Goal: Transaction & Acquisition: Purchase product/service

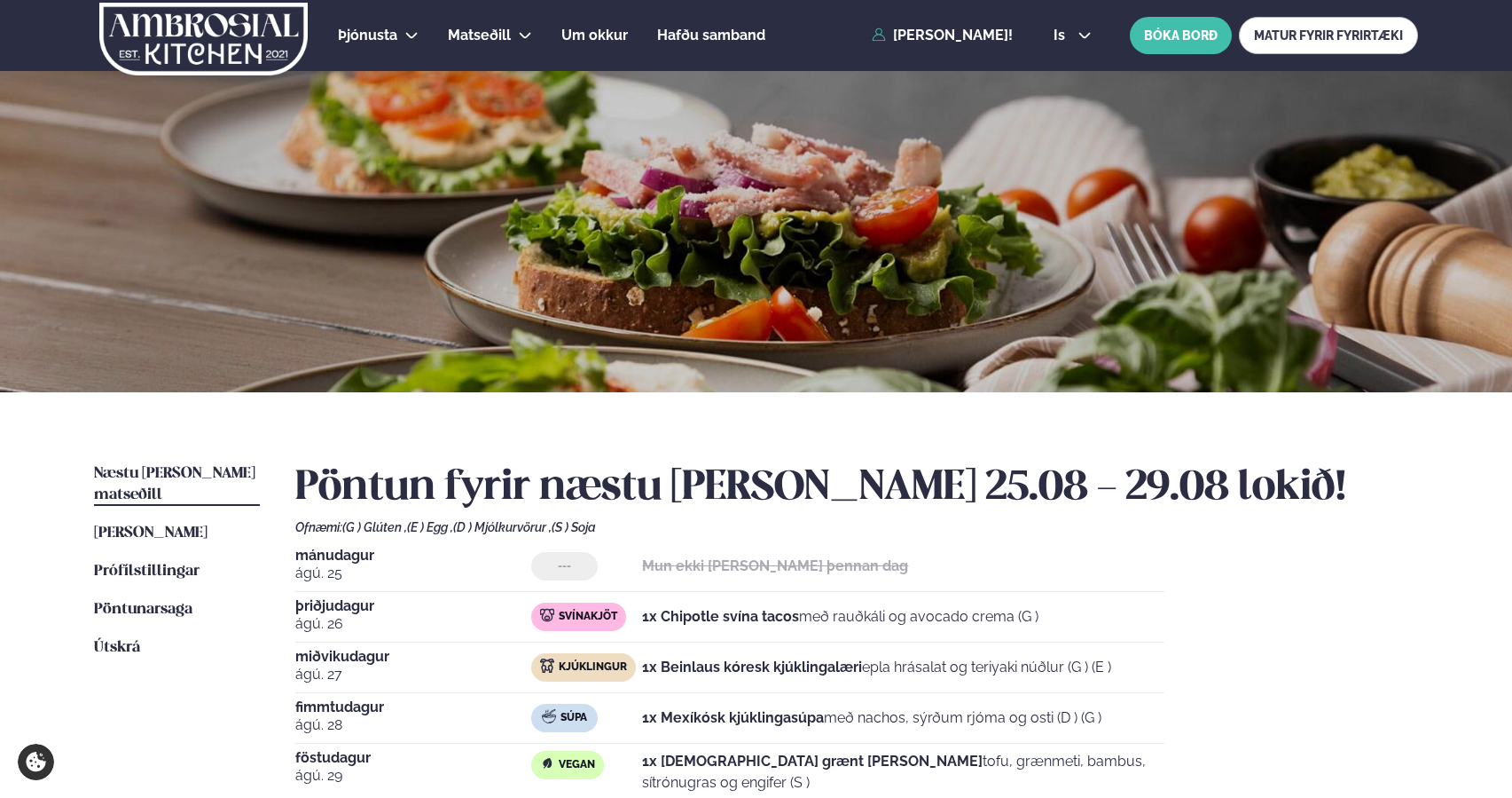
scroll to position [65, 0]
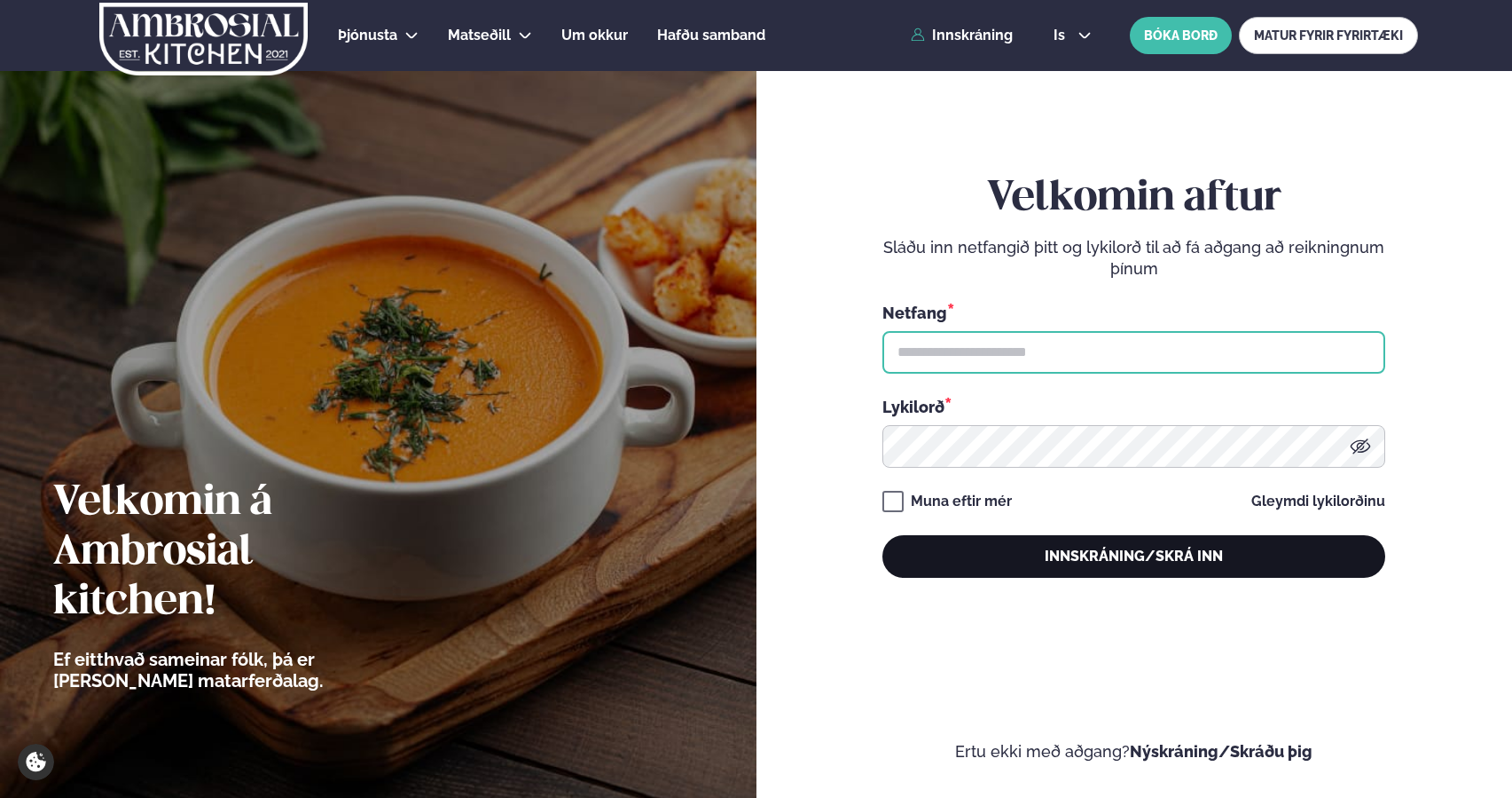
type input "**********"
click at [1024, 569] on button "Innskráning/Skrá inn" at bounding box center [1134, 556] width 503 height 43
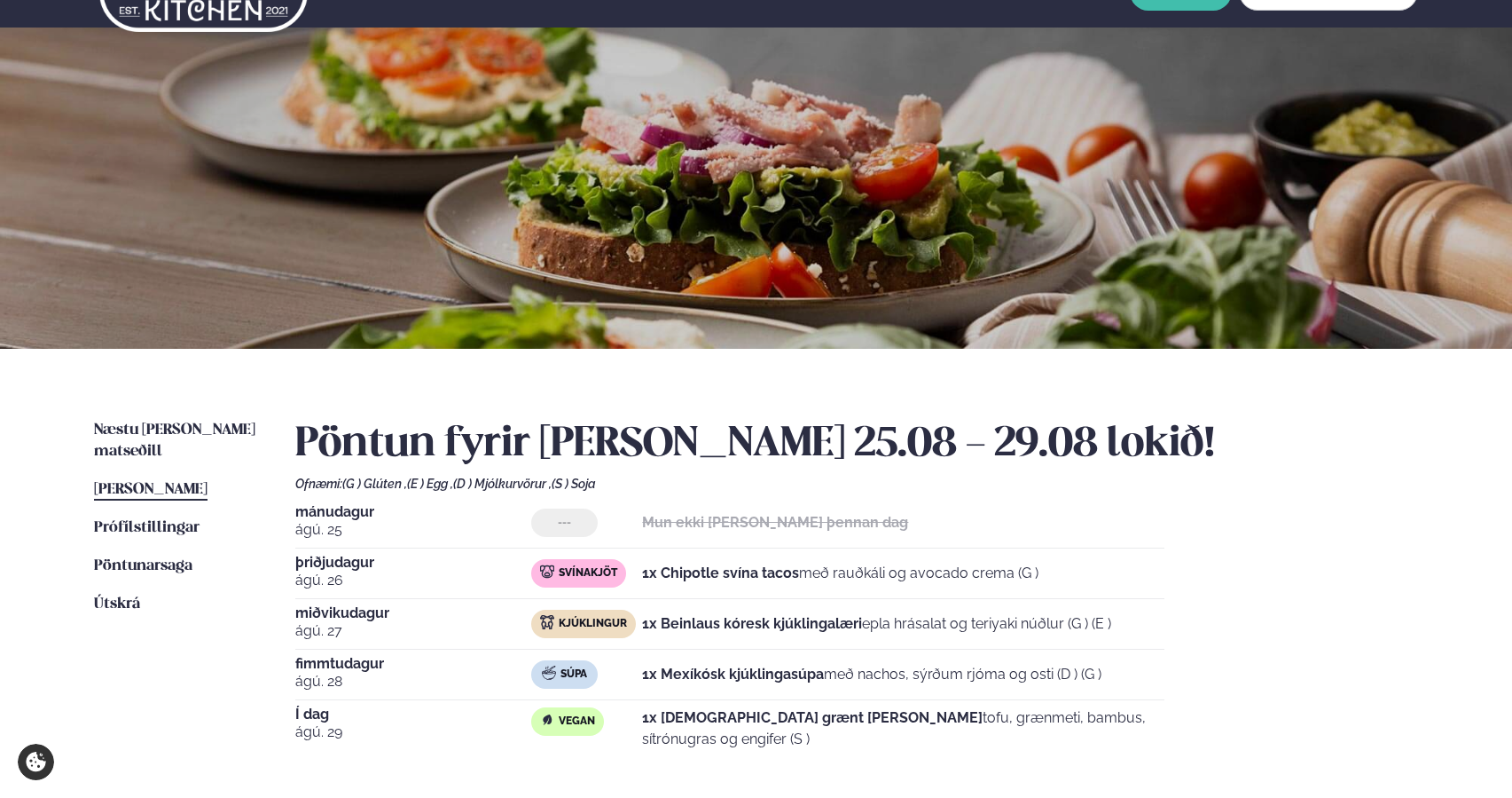
scroll to position [44, 0]
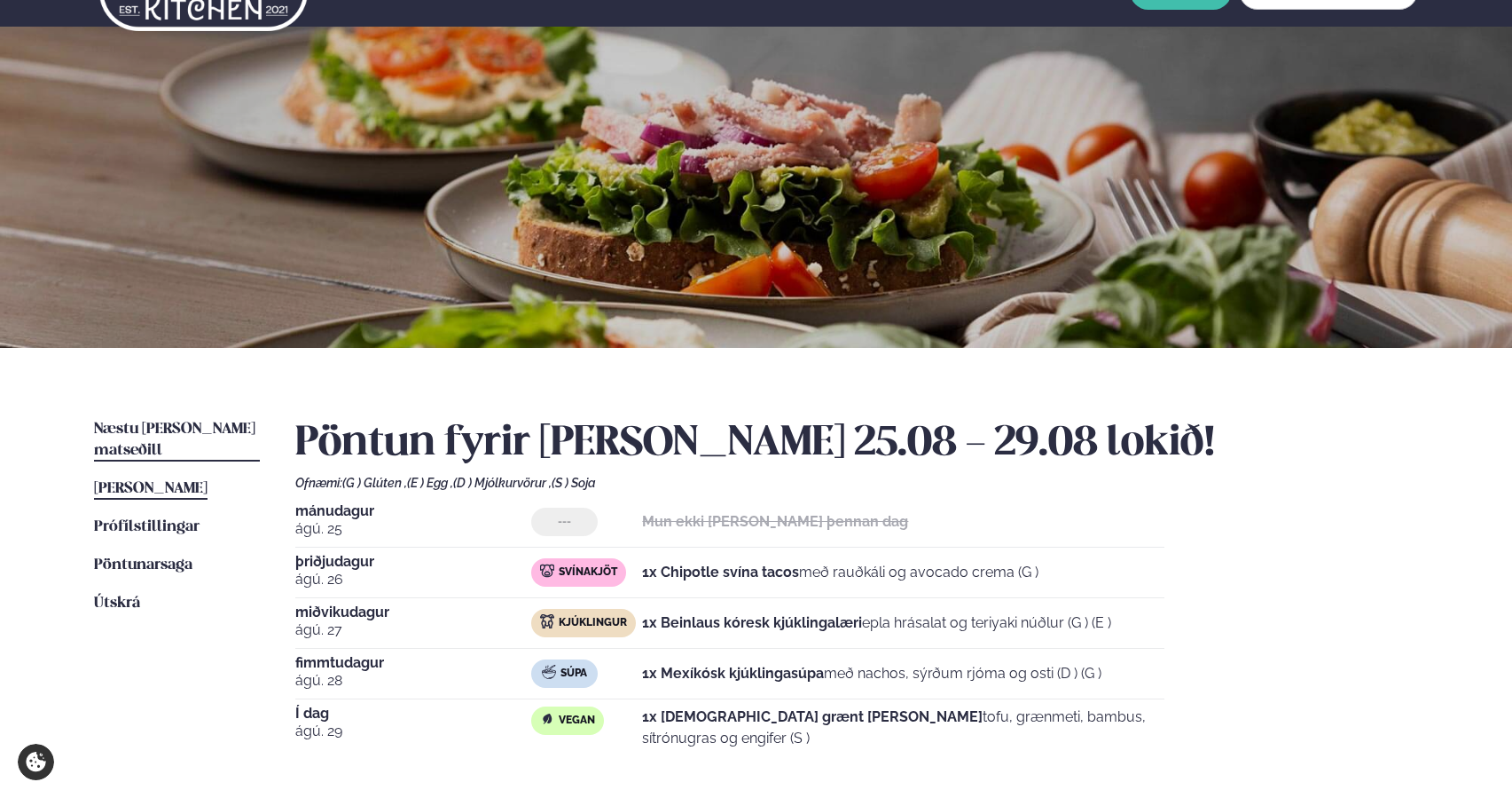
click at [141, 420] on link "Næstu viku matseðill Næsta vika" at bounding box center [177, 440] width 166 height 43
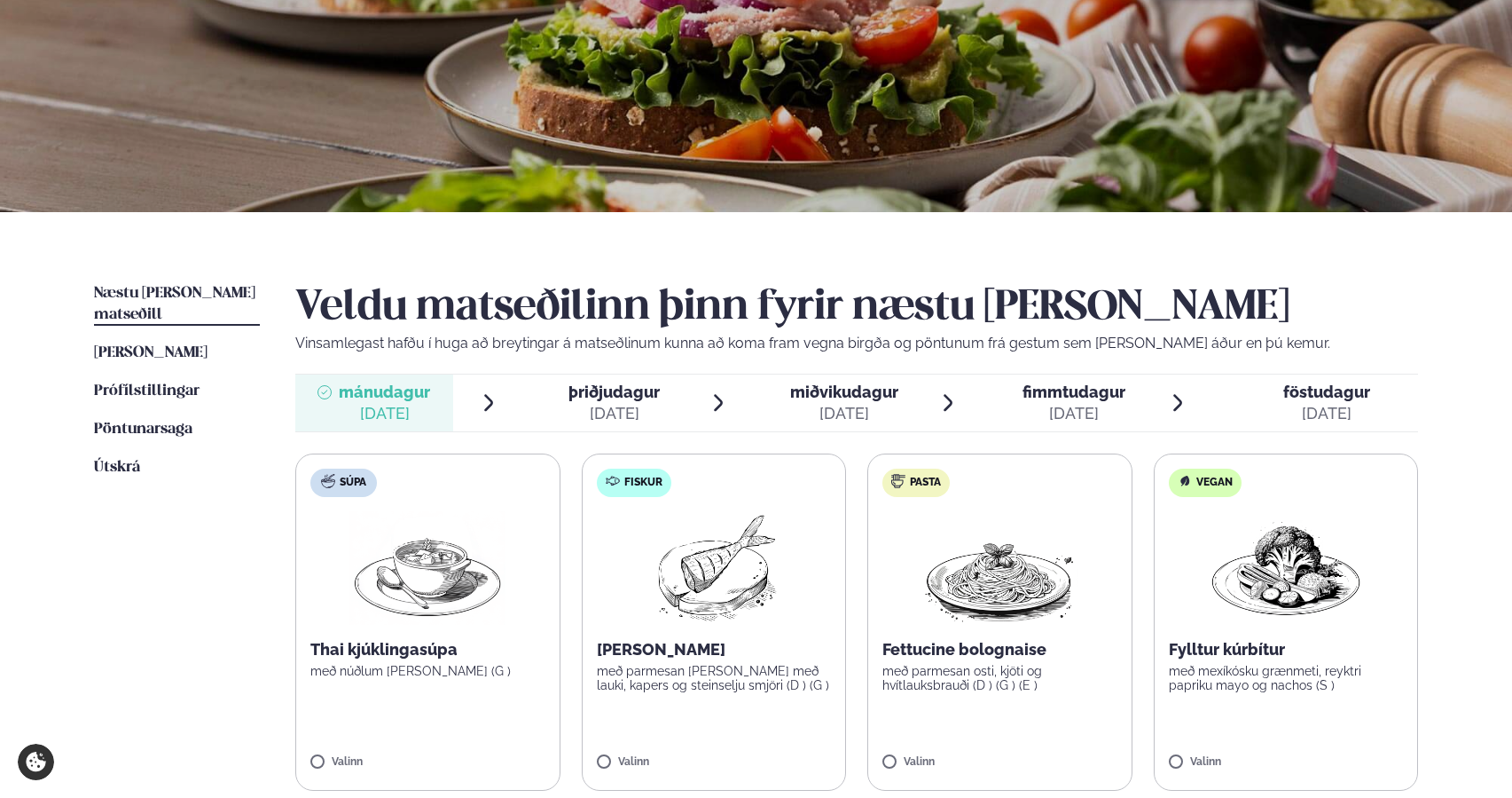
scroll to position [182, 0]
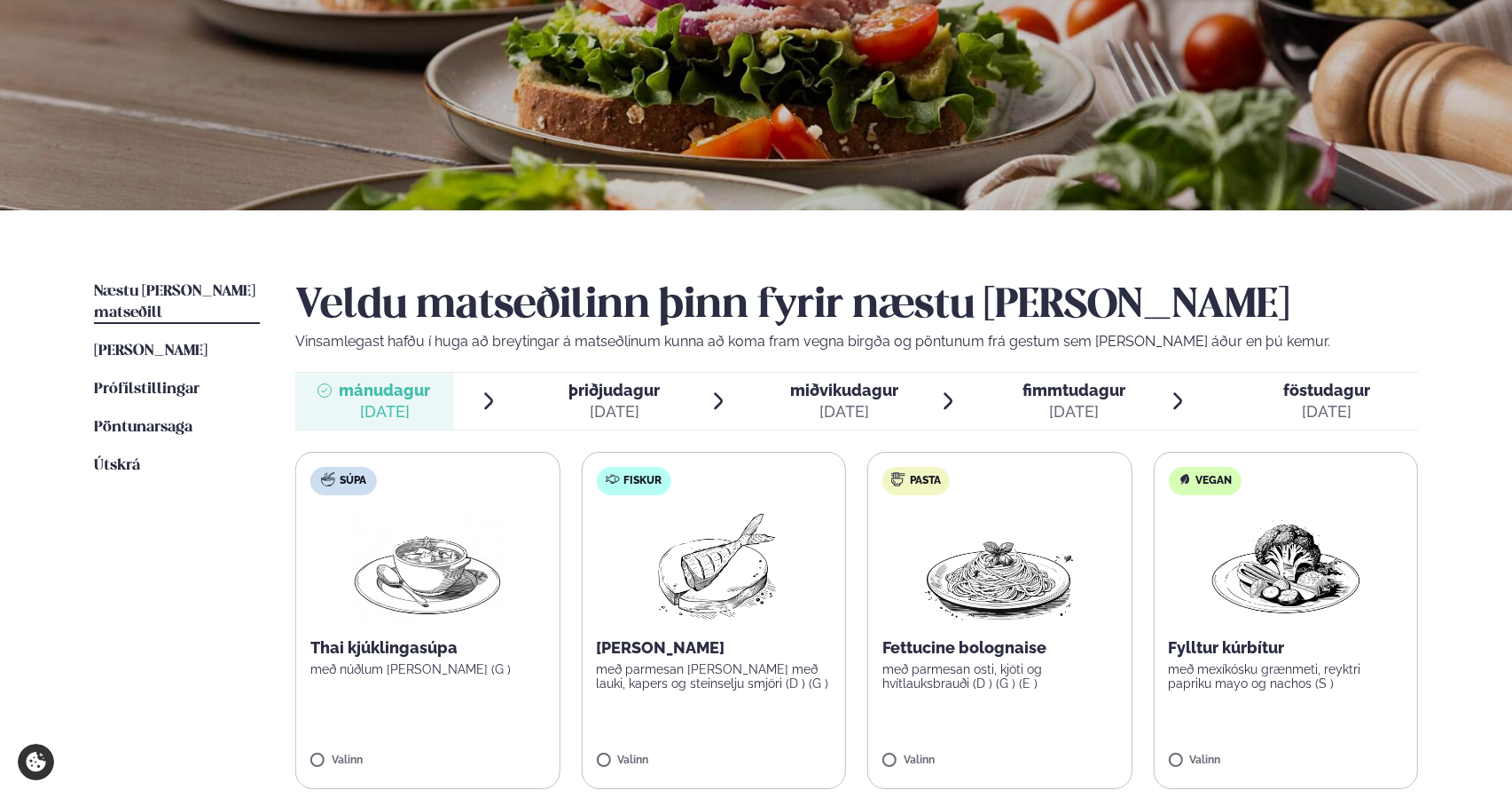
click at [434, 691] on label "Súpa Thai kjúklingasúpa með núðlum og kókos (G ) Valinn" at bounding box center [426, 620] width 264 height 338
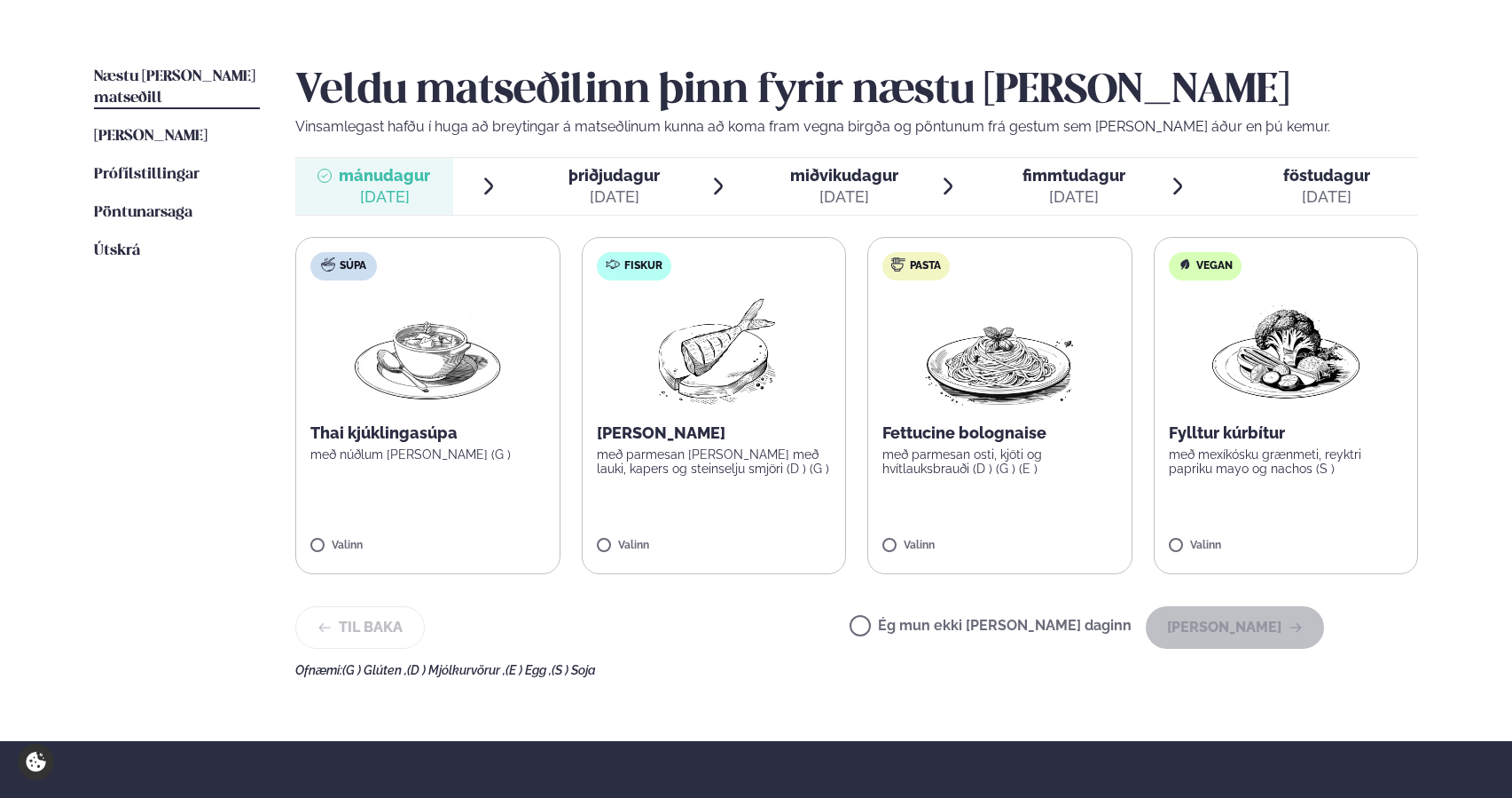
scroll to position [400, 0]
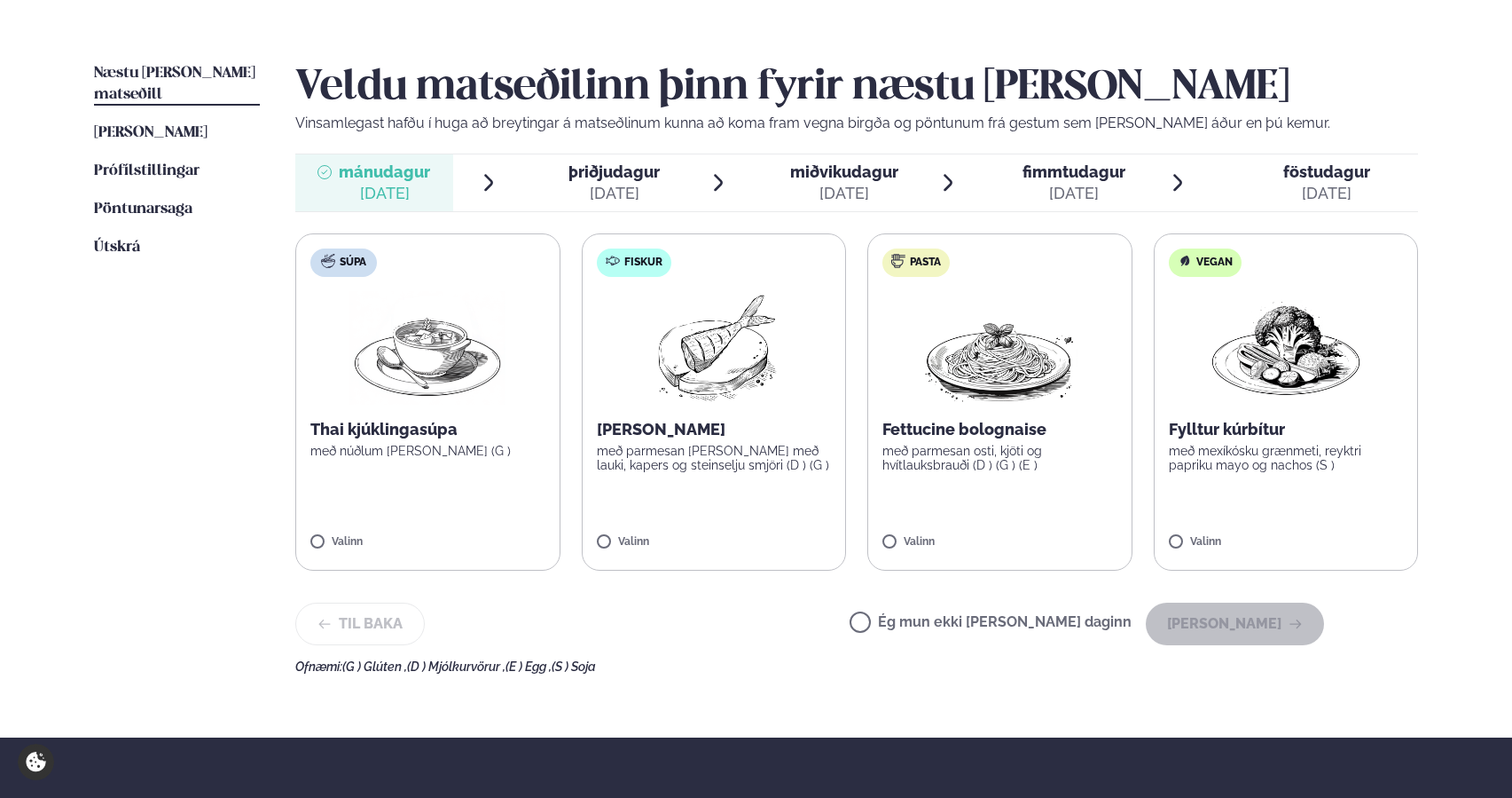
click at [411, 524] on label "Súpa Thai kjúklingasúpa með núðlum og kókos (G ) Valinn" at bounding box center [427, 401] width 265 height 338
click at [1214, 623] on button "Halda áfram" at bounding box center [1235, 624] width 178 height 43
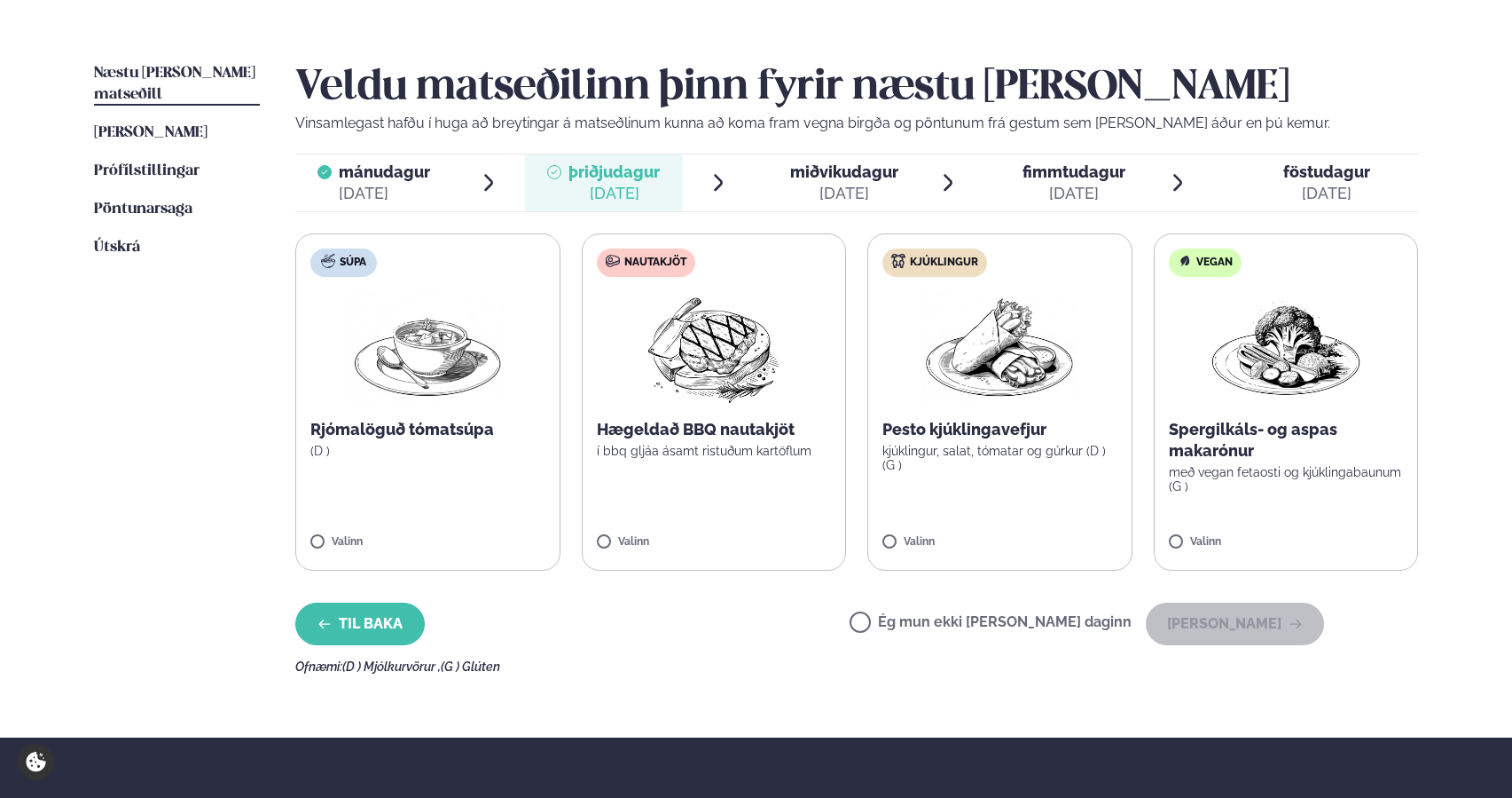
click at [334, 630] on button "Til baka" at bounding box center [360, 624] width 130 height 43
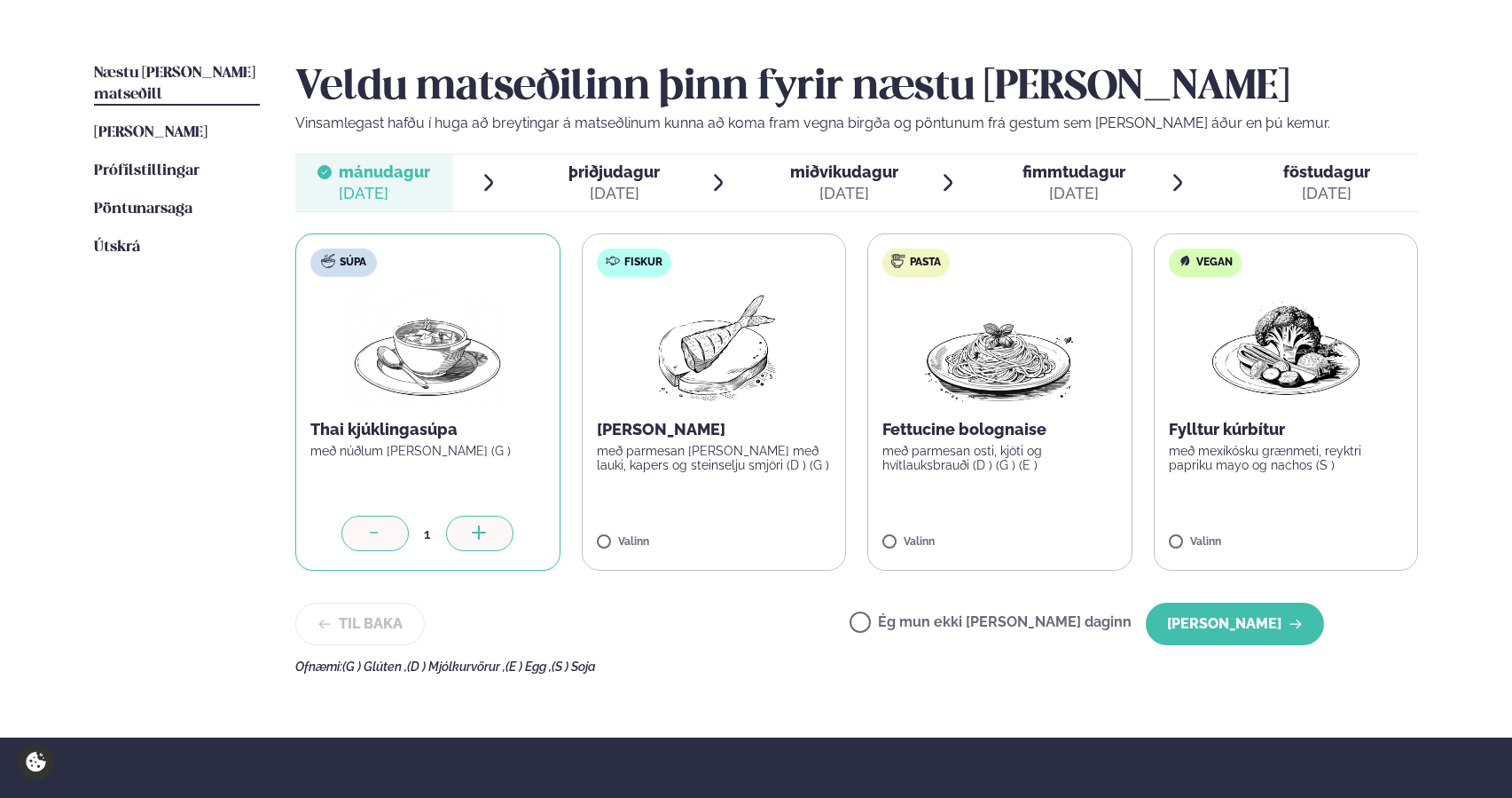
click at [361, 544] on div at bounding box center [375, 533] width 68 height 36
click at [1301, 503] on label "Vegan Fylltur kúrbítur með mexíkósku grænmeti, reyktri papriku mayo og nachos (…" at bounding box center [1286, 401] width 265 height 338
click at [1248, 636] on button "Halda áfram" at bounding box center [1235, 624] width 178 height 43
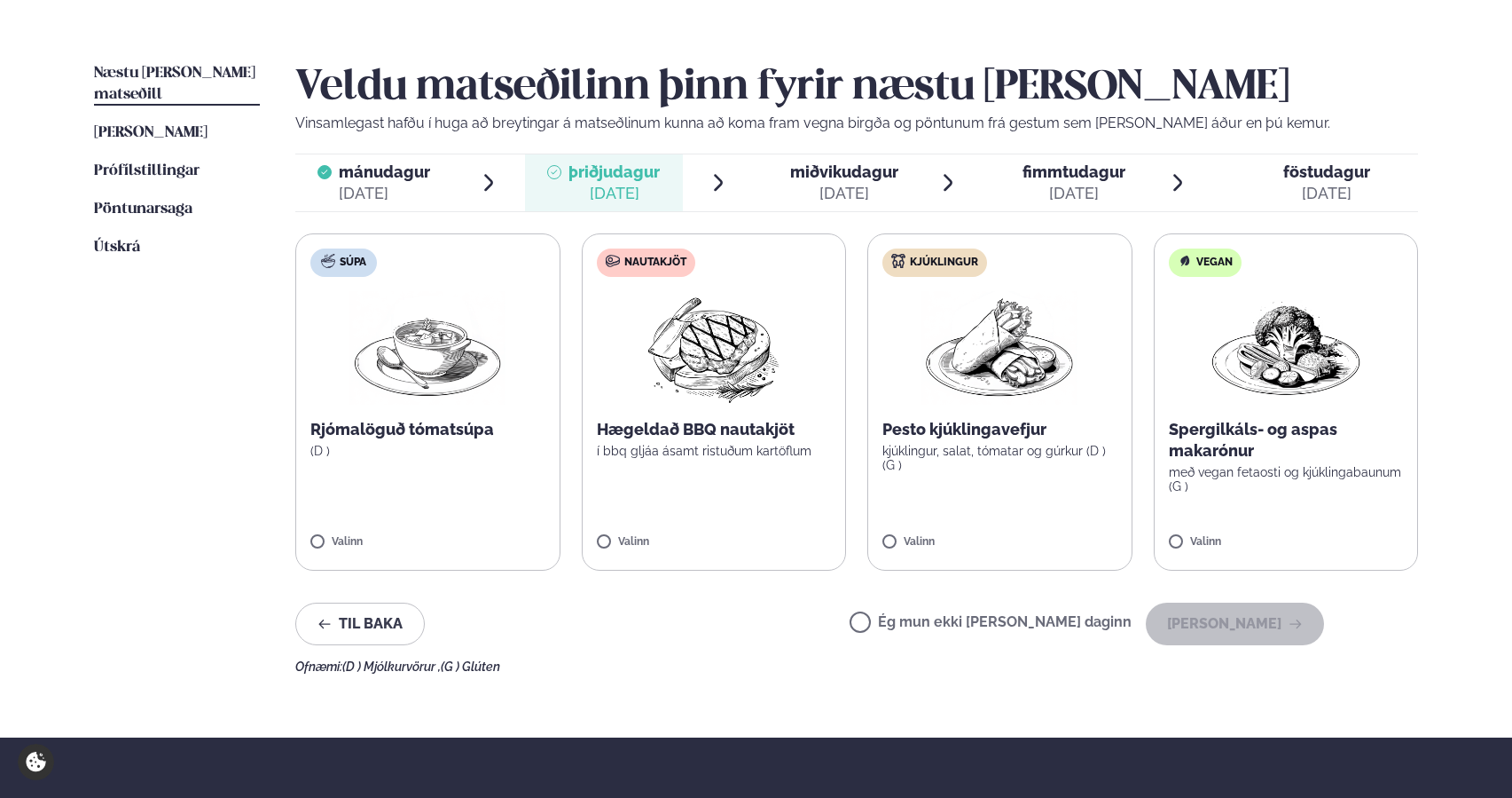
click at [749, 520] on label "Nautakjöt Hægeldað BBQ nautakjöt í bbq gljáa ásamt ristuðum kartöflum Valinn" at bounding box center [714, 401] width 265 height 338
click at [1270, 628] on button "Halda áfram" at bounding box center [1235, 624] width 178 height 43
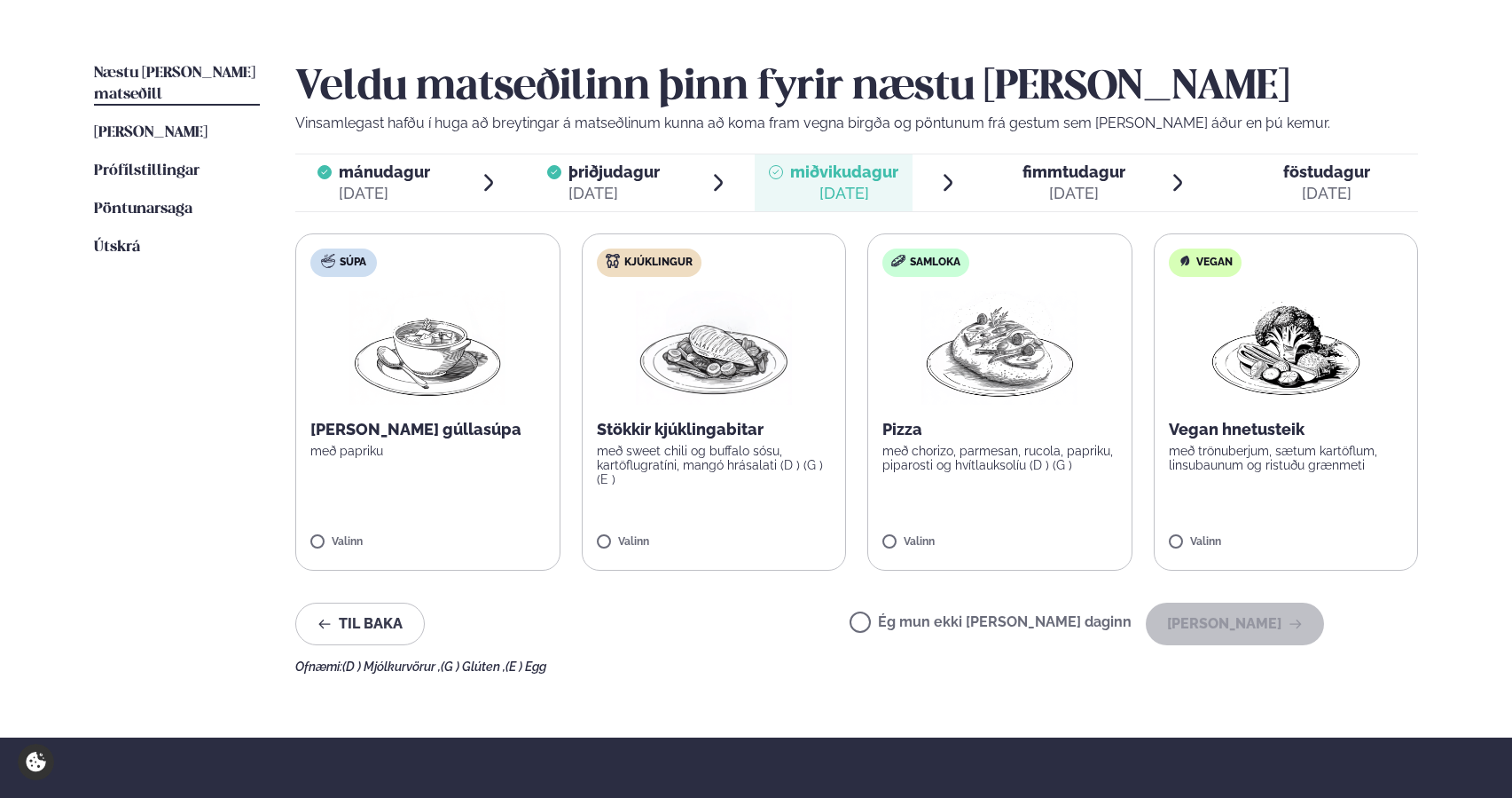
click at [1027, 509] on label "Samloka Pizza með chorizo, parmesan, rucola, papriku, piparosti og hvítlauksolí…" at bounding box center [1000, 401] width 265 height 338
click at [1205, 622] on button "Halda áfram" at bounding box center [1235, 624] width 178 height 43
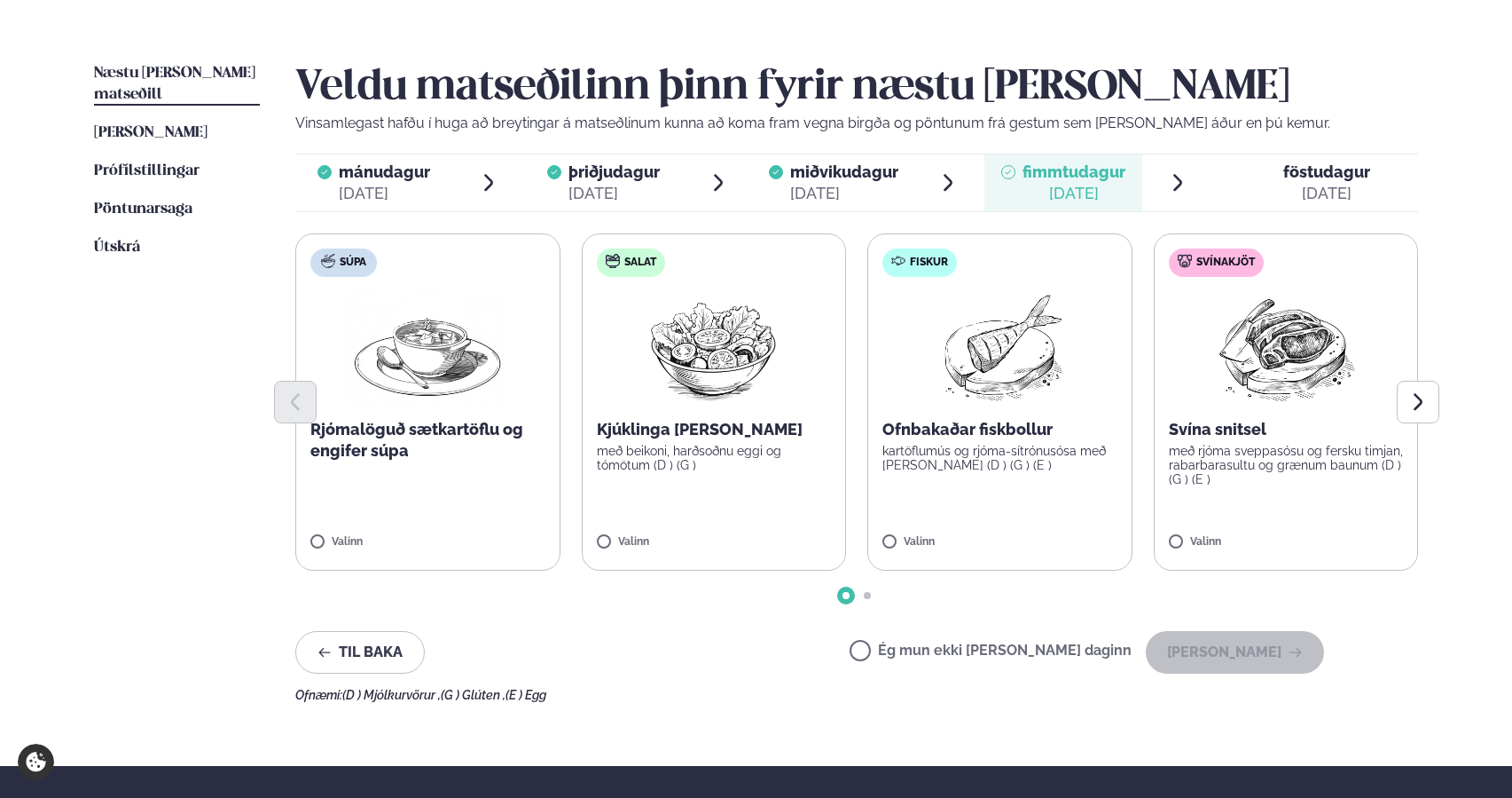
click at [780, 488] on label "Salat Kjúklinga Caesar salat með beikoni, harðsoðnu eggi og tómötum (D ) (G ) V…" at bounding box center [714, 401] width 265 height 338
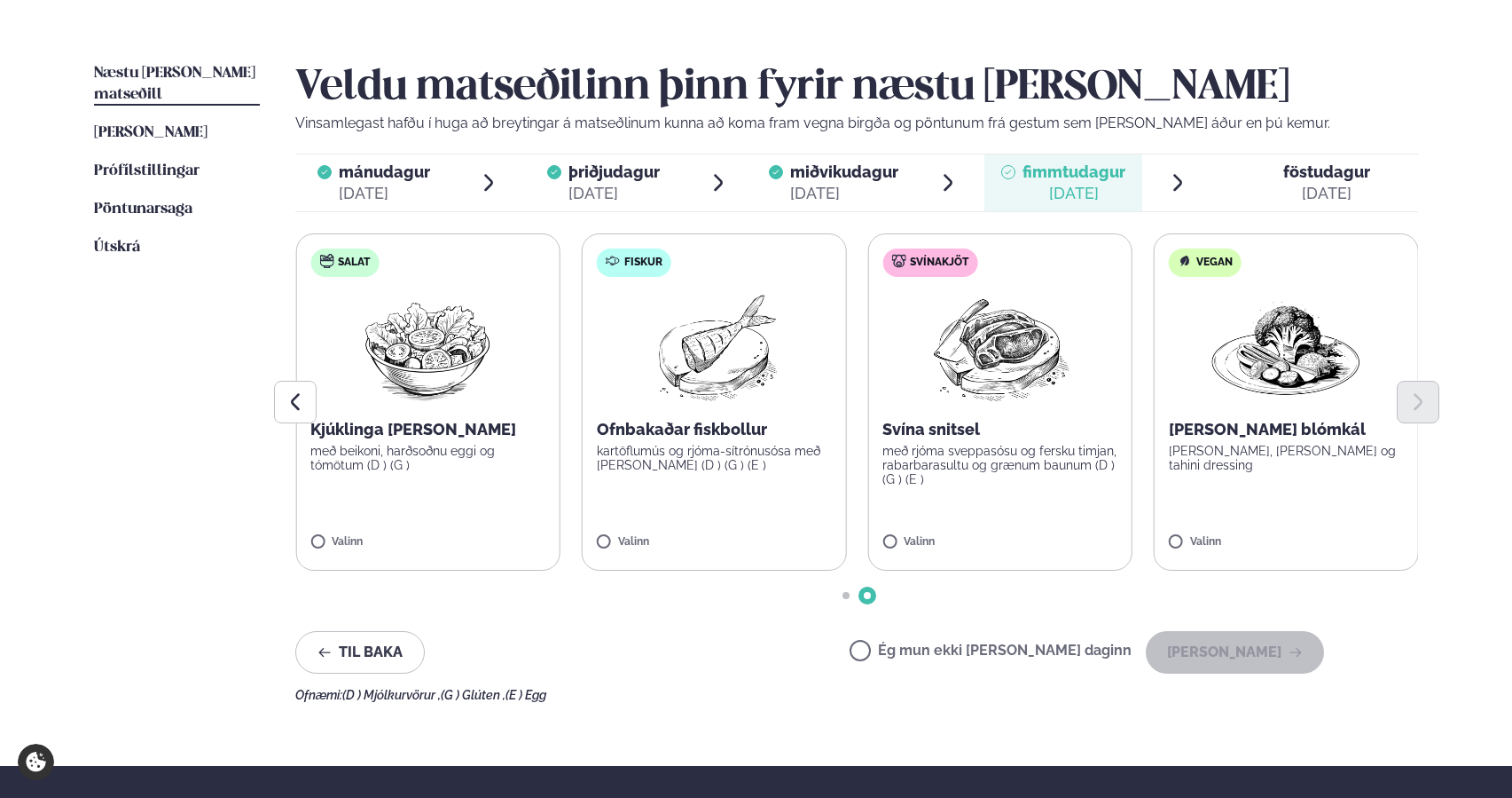
click at [453, 495] on label "Salat Kjúklinga Caesar salat með beikoni, harðsoðnu eggi og tómötum (D ) (G ) V…" at bounding box center [426, 401] width 264 height 338
click at [369, 526] on label "Salat Kjúklinga Caesar salat með beikoni, harðsoðnu eggi og tómötum (D ) (G ) V…" at bounding box center [427, 401] width 265 height 338
click at [1204, 659] on button "Halda áfram" at bounding box center [1235, 652] width 178 height 43
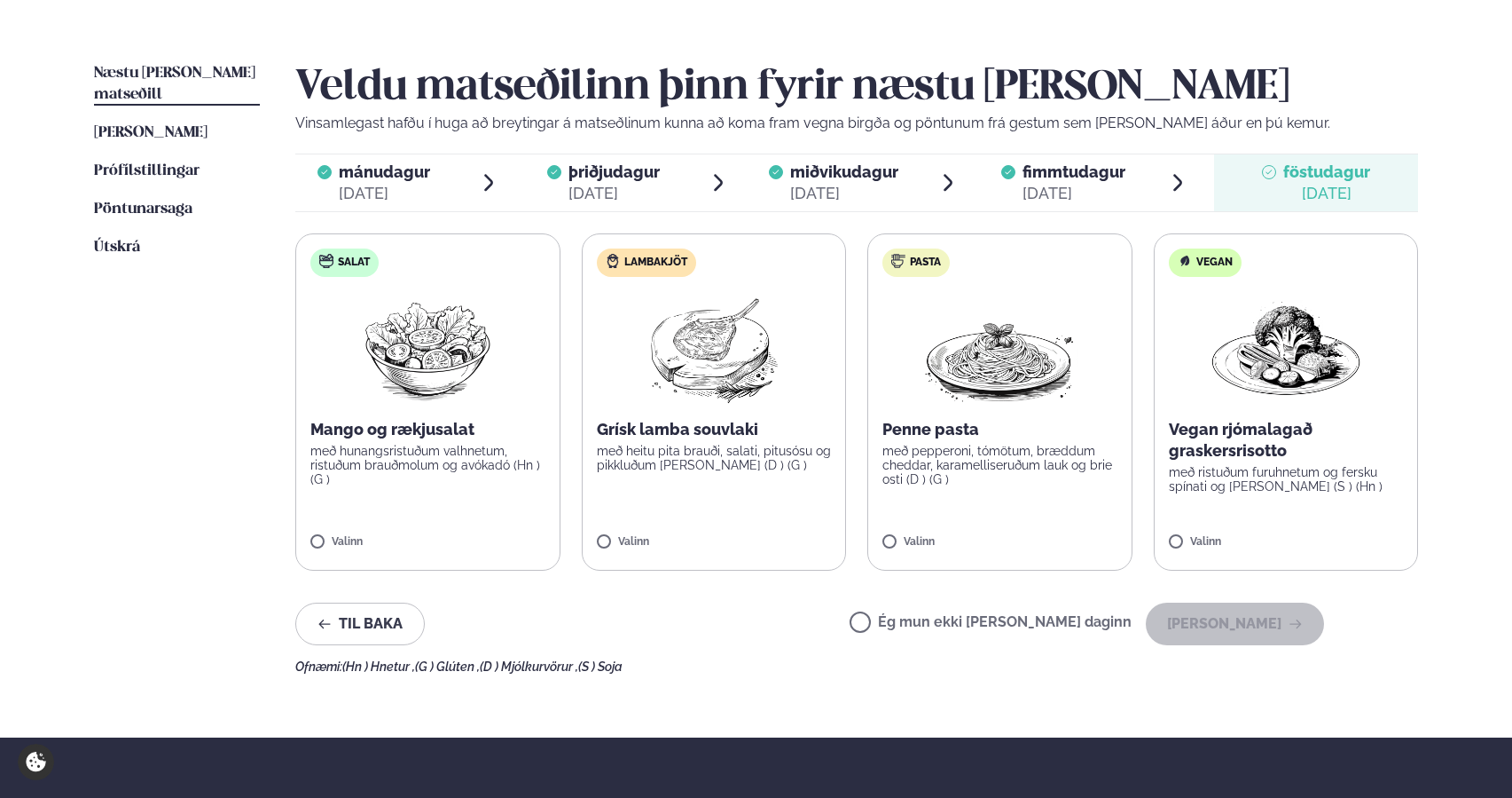
click at [920, 623] on label "Ég mun ekki borða þann daginn" at bounding box center [991, 624] width 282 height 18
click at [1227, 636] on button "Halda áfram" at bounding box center [1235, 624] width 178 height 43
